Goal: Task Accomplishment & Management: Manage account settings

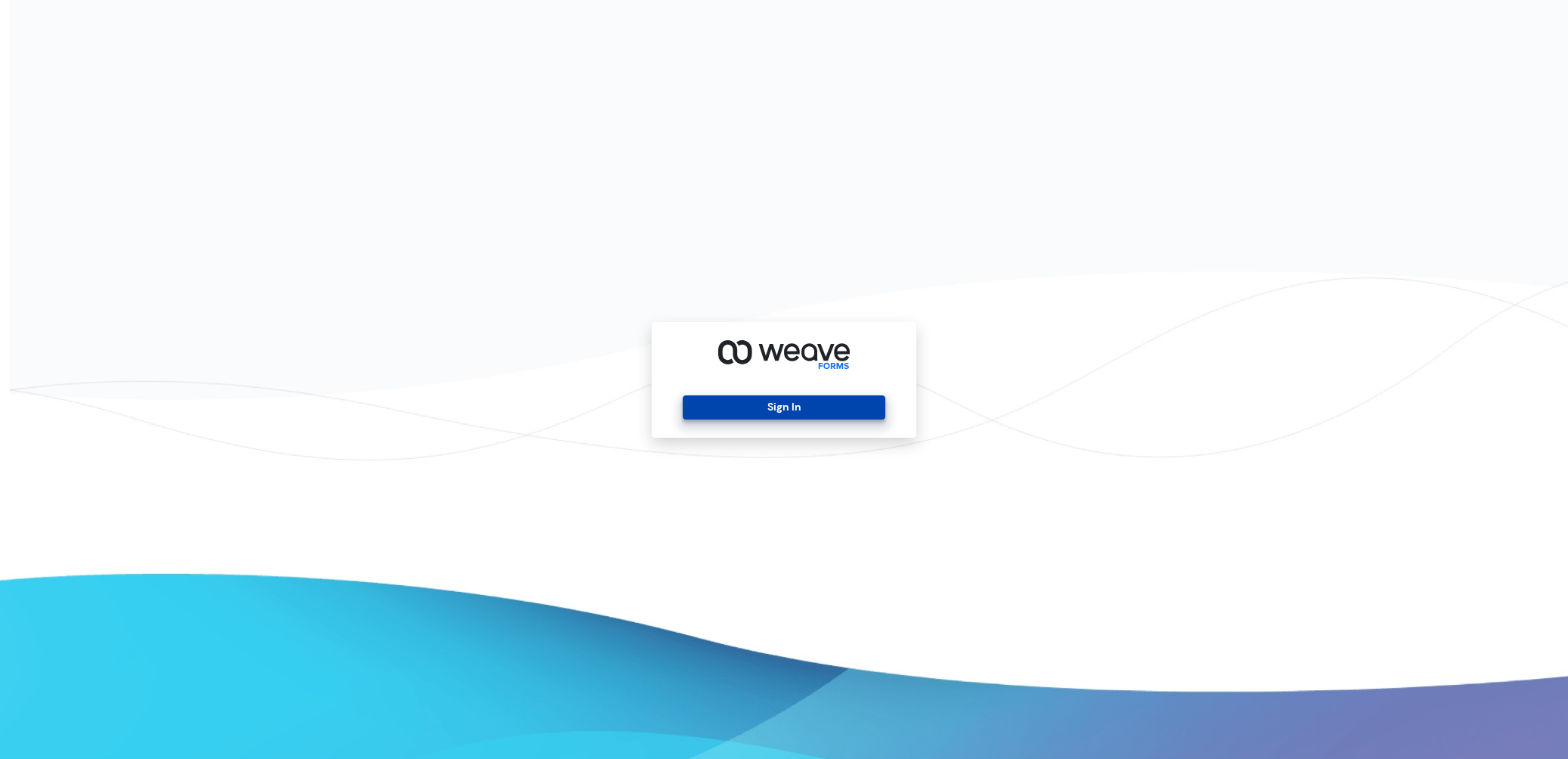
click at [831, 414] on button "Sign In" at bounding box center [784, 408] width 202 height 24
